Goal: Check status: Check status

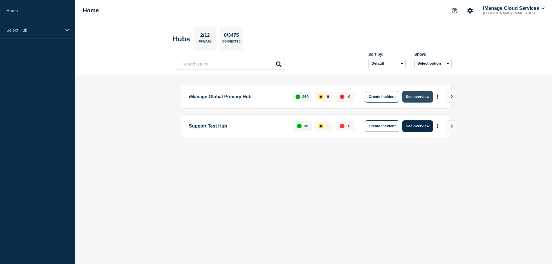
click at [418, 96] on button "See overview" at bounding box center [417, 96] width 30 height 11
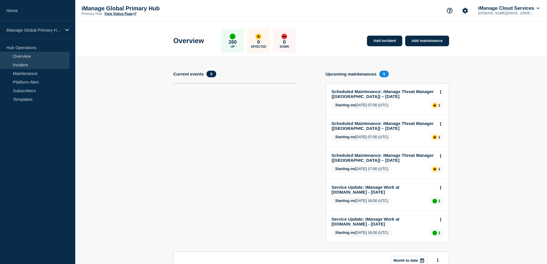
click at [22, 65] on link "Incident" at bounding box center [35, 64] width 70 height 9
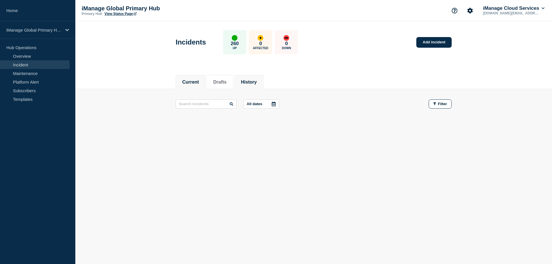
click at [256, 80] on button "History" at bounding box center [249, 82] width 16 height 5
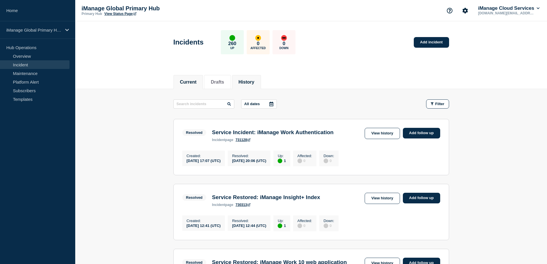
click at [193, 83] on button "Current" at bounding box center [188, 82] width 17 height 5
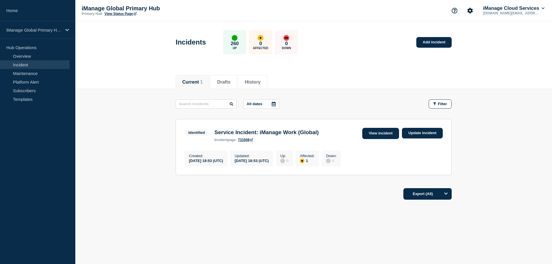
click at [379, 136] on link "View incident" at bounding box center [380, 133] width 37 height 11
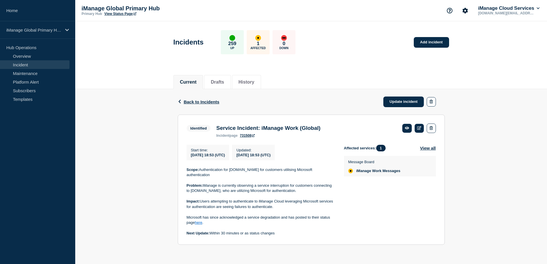
scroll to position [0, 0]
click at [199, 225] on link "here" at bounding box center [198, 222] width 7 height 4
